Goal: Transaction & Acquisition: Purchase product/service

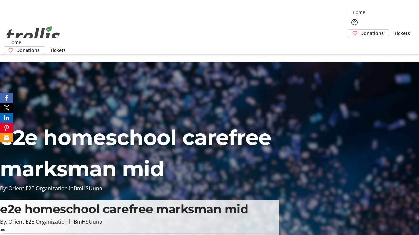
click at [394, 30] on span "Tickets" at bounding box center [402, 33] width 16 height 7
